Goal: Task Accomplishment & Management: Manage account settings

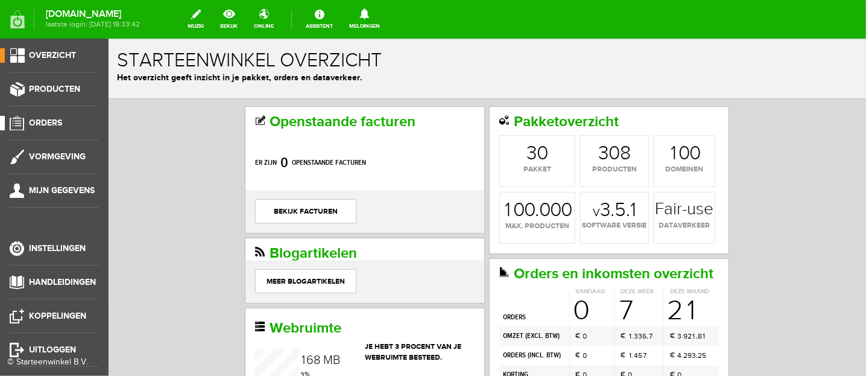
click at [30, 118] on span "Orders" at bounding box center [45, 123] width 33 height 10
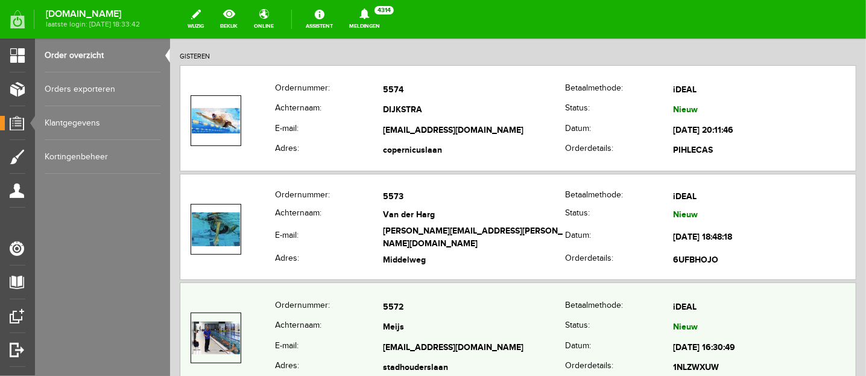
scroll to position [151, 0]
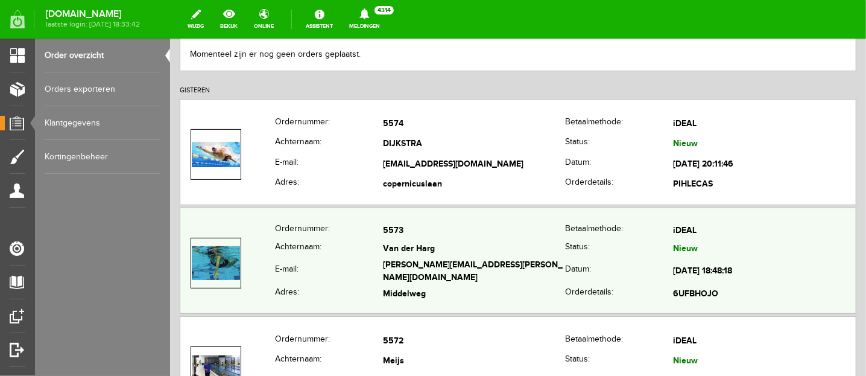
click at [370, 265] on th "E-mail:" at bounding box center [328, 271] width 108 height 28
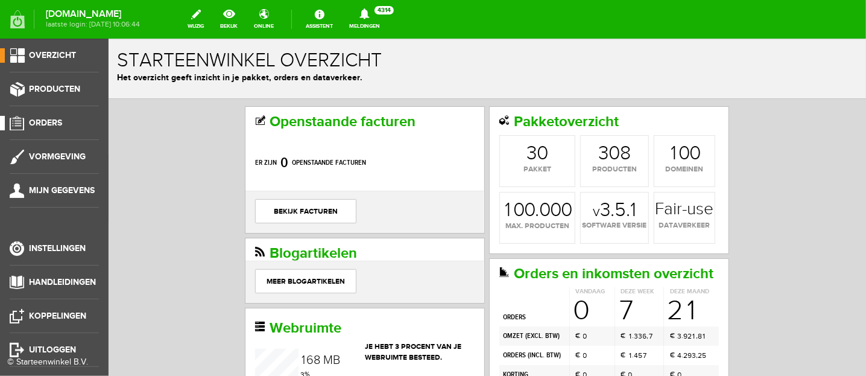
click at [52, 125] on span "Orders" at bounding box center [45, 123] width 33 height 10
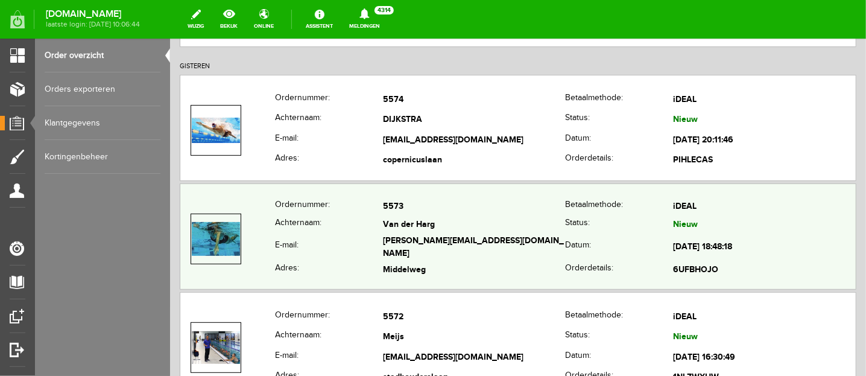
scroll to position [151, 0]
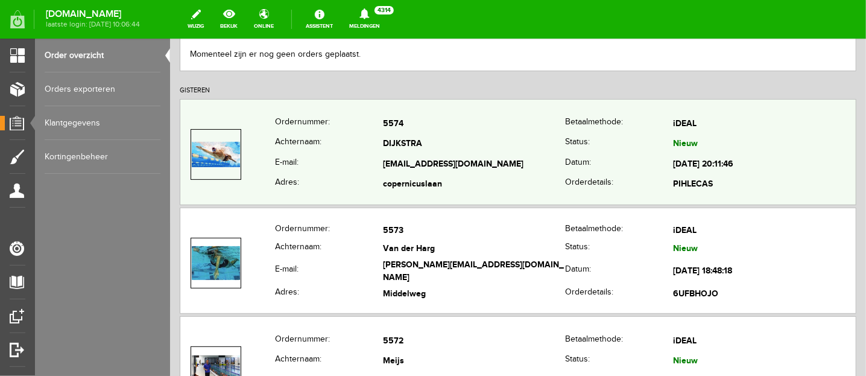
click at [337, 162] on th "E-mail:" at bounding box center [328, 164] width 108 height 21
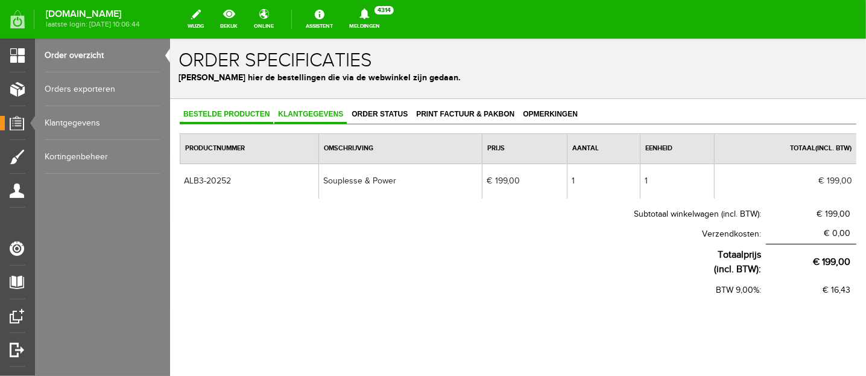
click at [305, 106] on link "Klantgegevens" at bounding box center [310, 114] width 72 height 17
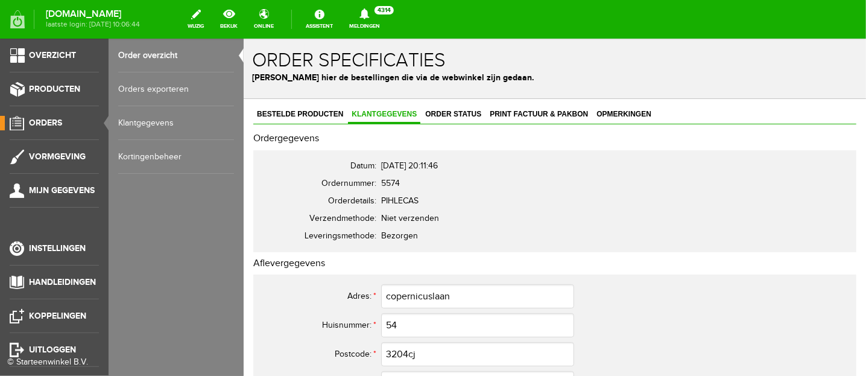
click at [36, 119] on span "Orders" at bounding box center [45, 123] width 33 height 10
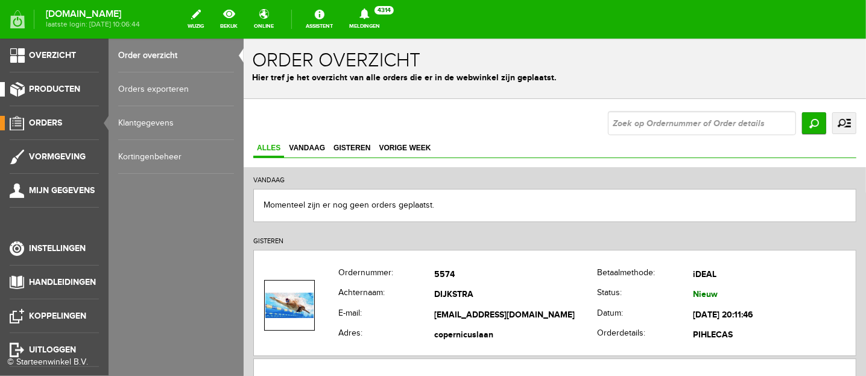
click at [48, 84] on span "Producten" at bounding box center [54, 89] width 51 height 10
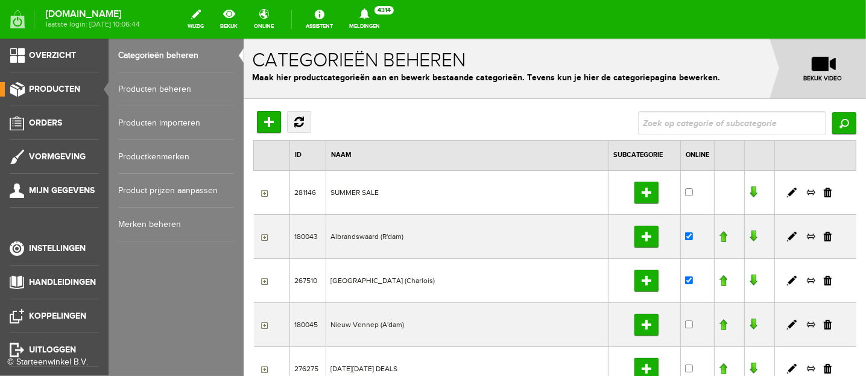
click at [133, 89] on link "Producten beheren" at bounding box center [176, 89] width 116 height 34
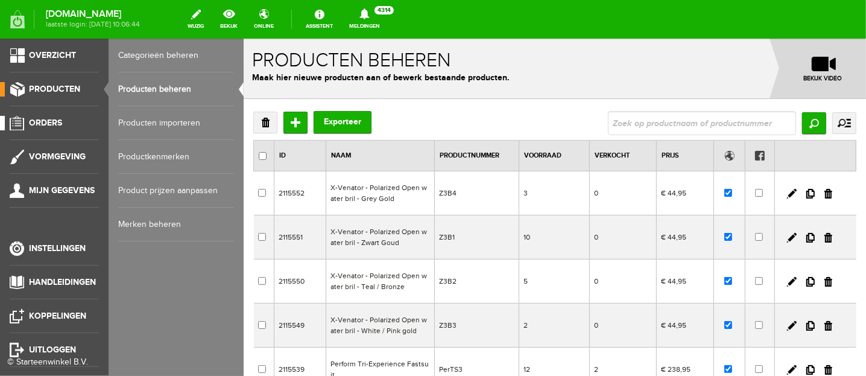
click at [34, 121] on span "Orders" at bounding box center [45, 123] width 33 height 10
